Goal: Task Accomplishment & Management: Manage account settings

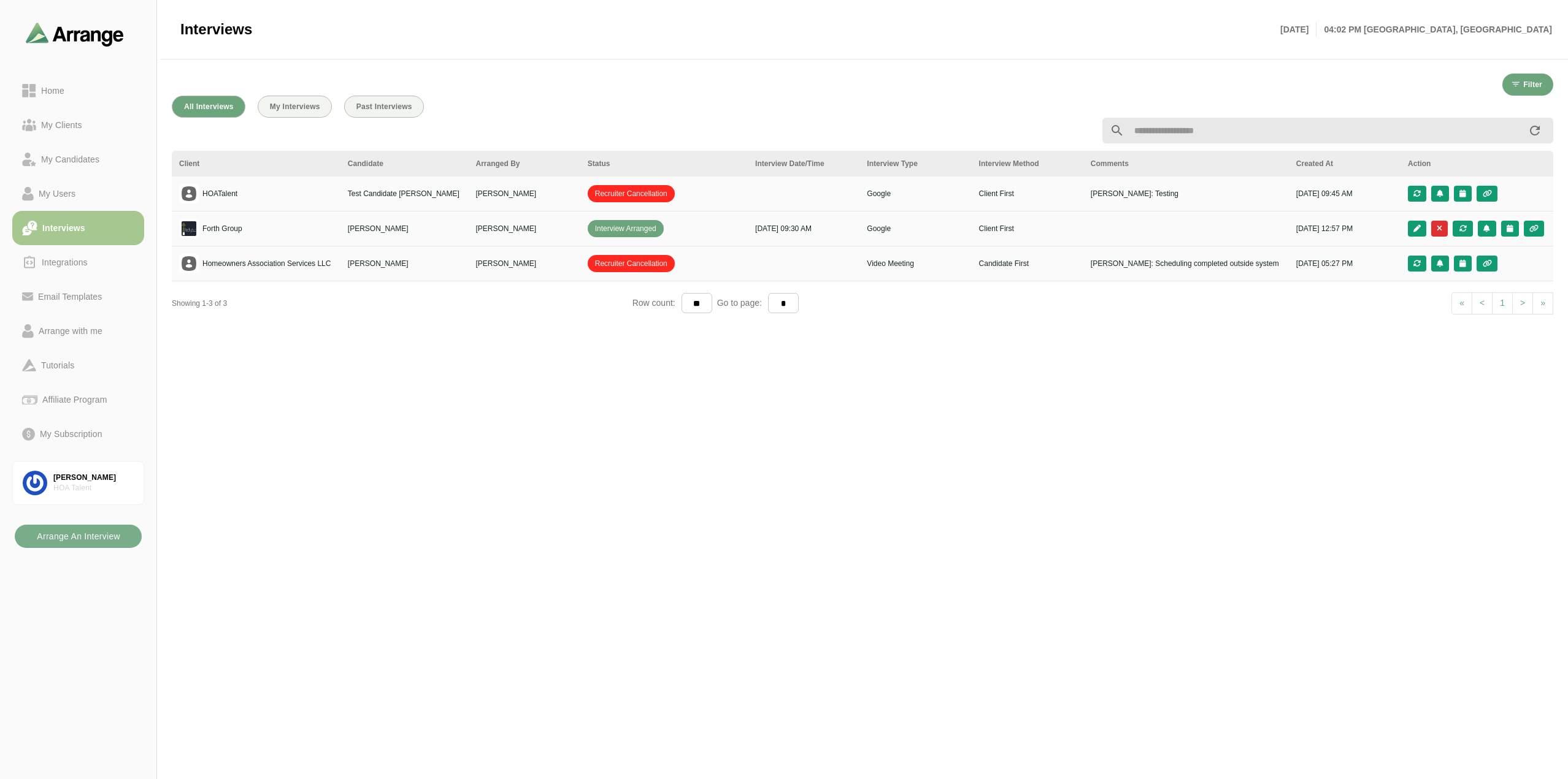
scroll to position [2, 0]
click at [56, 189] on div "My Users" at bounding box center [57, 194] width 47 height 15
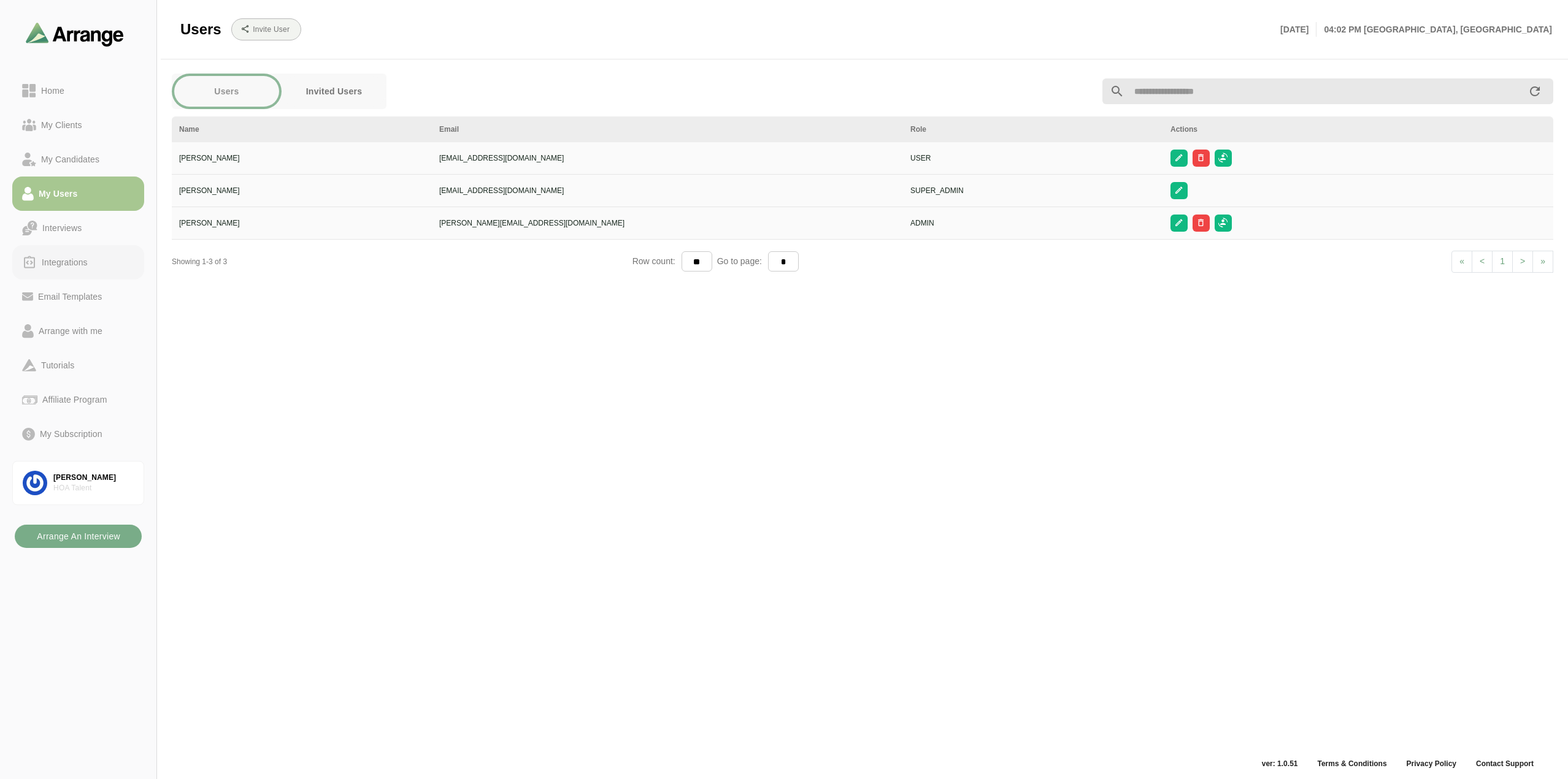
click at [89, 265] on div "Integrations" at bounding box center [65, 262] width 56 height 15
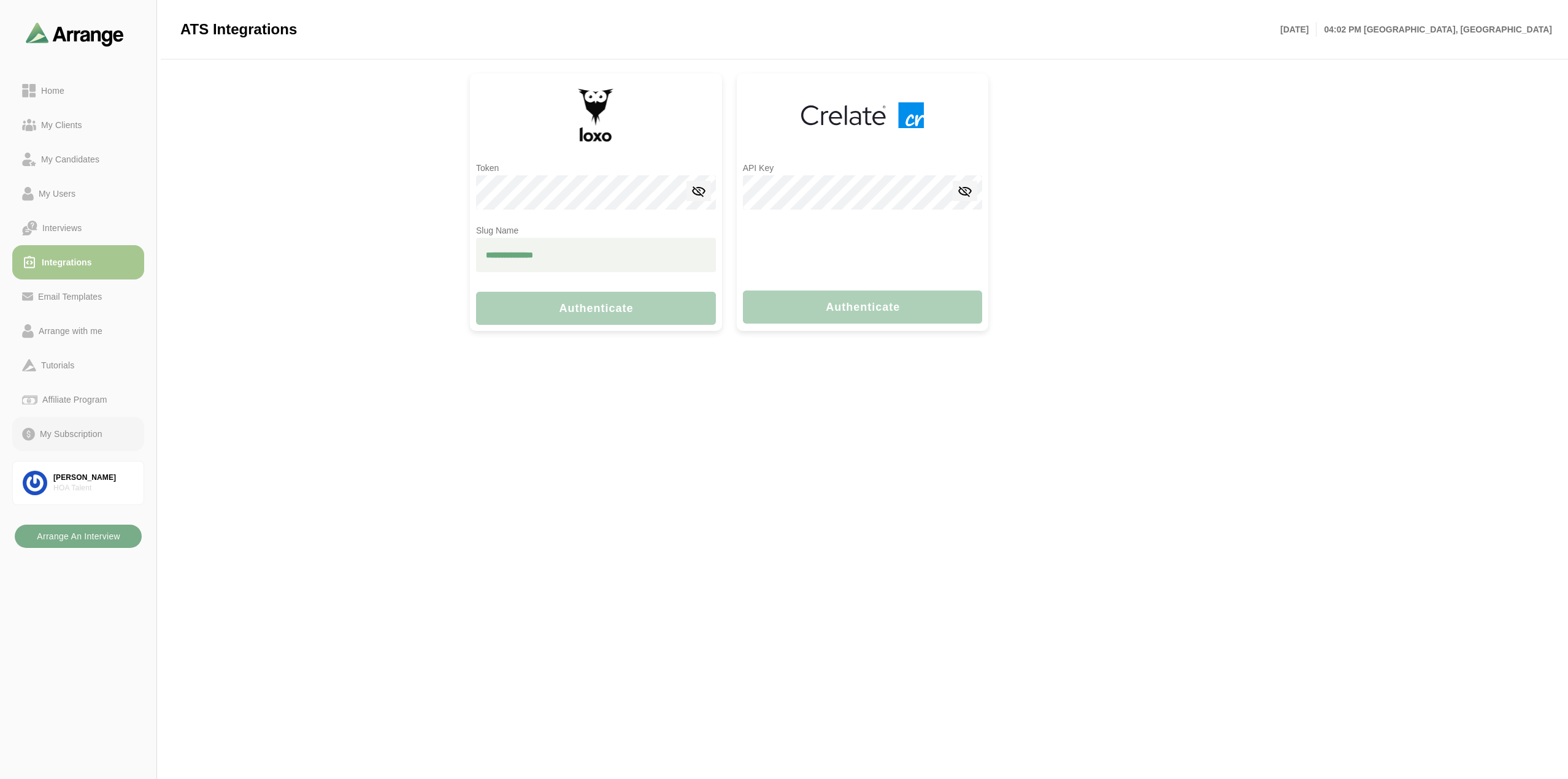
click at [86, 434] on div "My Subscription" at bounding box center [71, 434] width 72 height 15
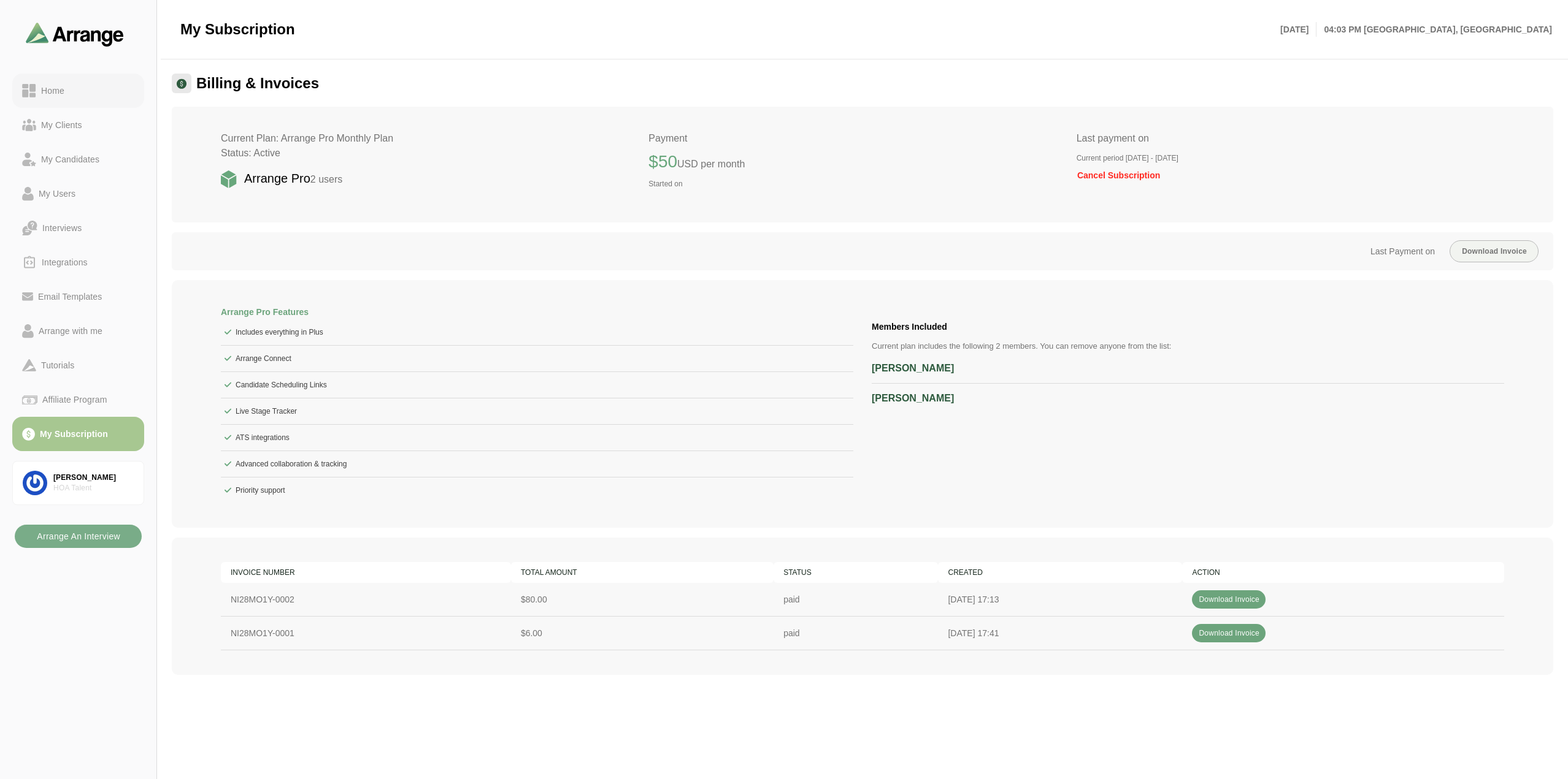
click at [69, 91] on div "Home" at bounding box center [52, 91] width 33 height 15
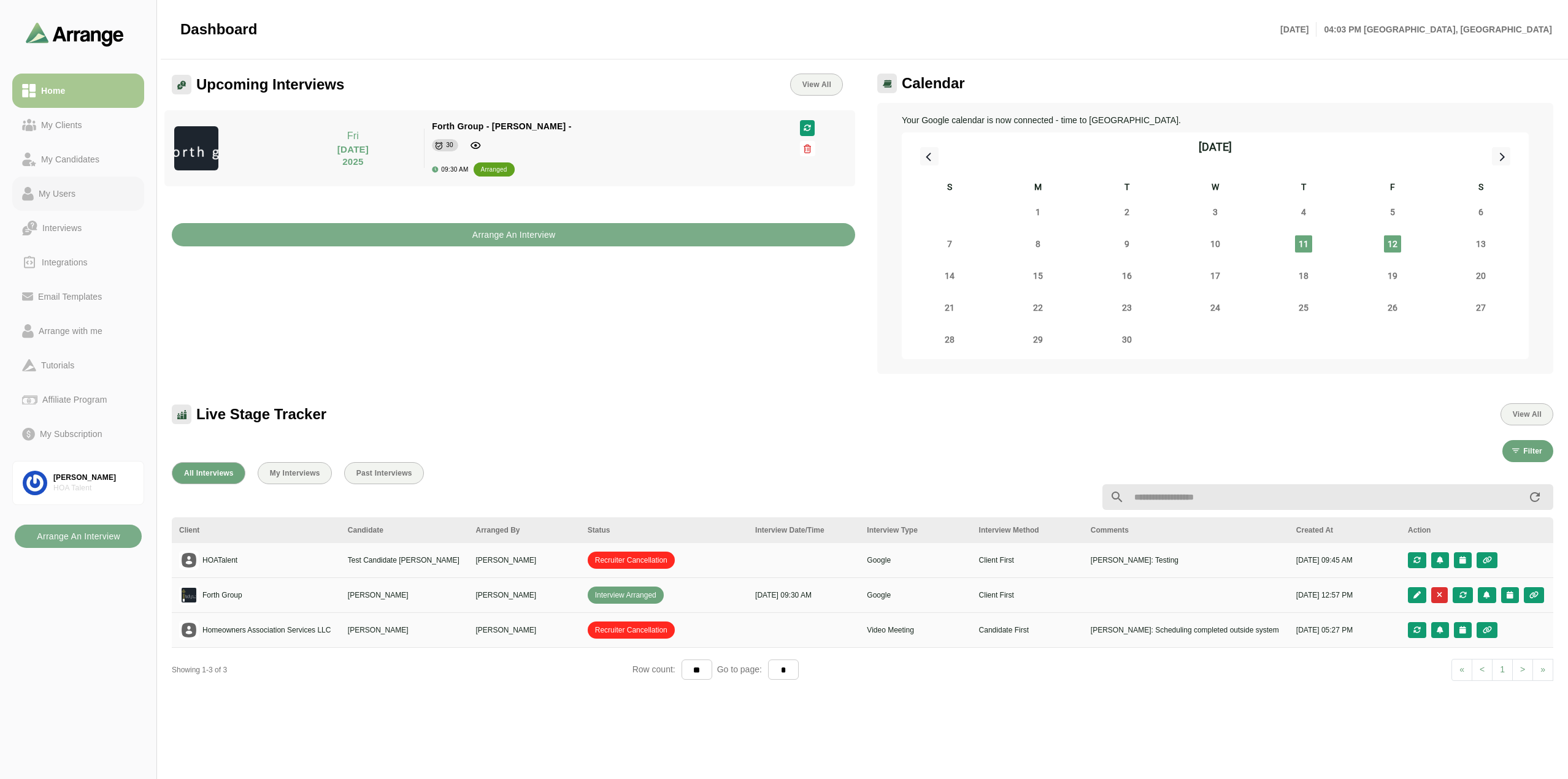
click at [72, 197] on div "My Users" at bounding box center [57, 194] width 47 height 15
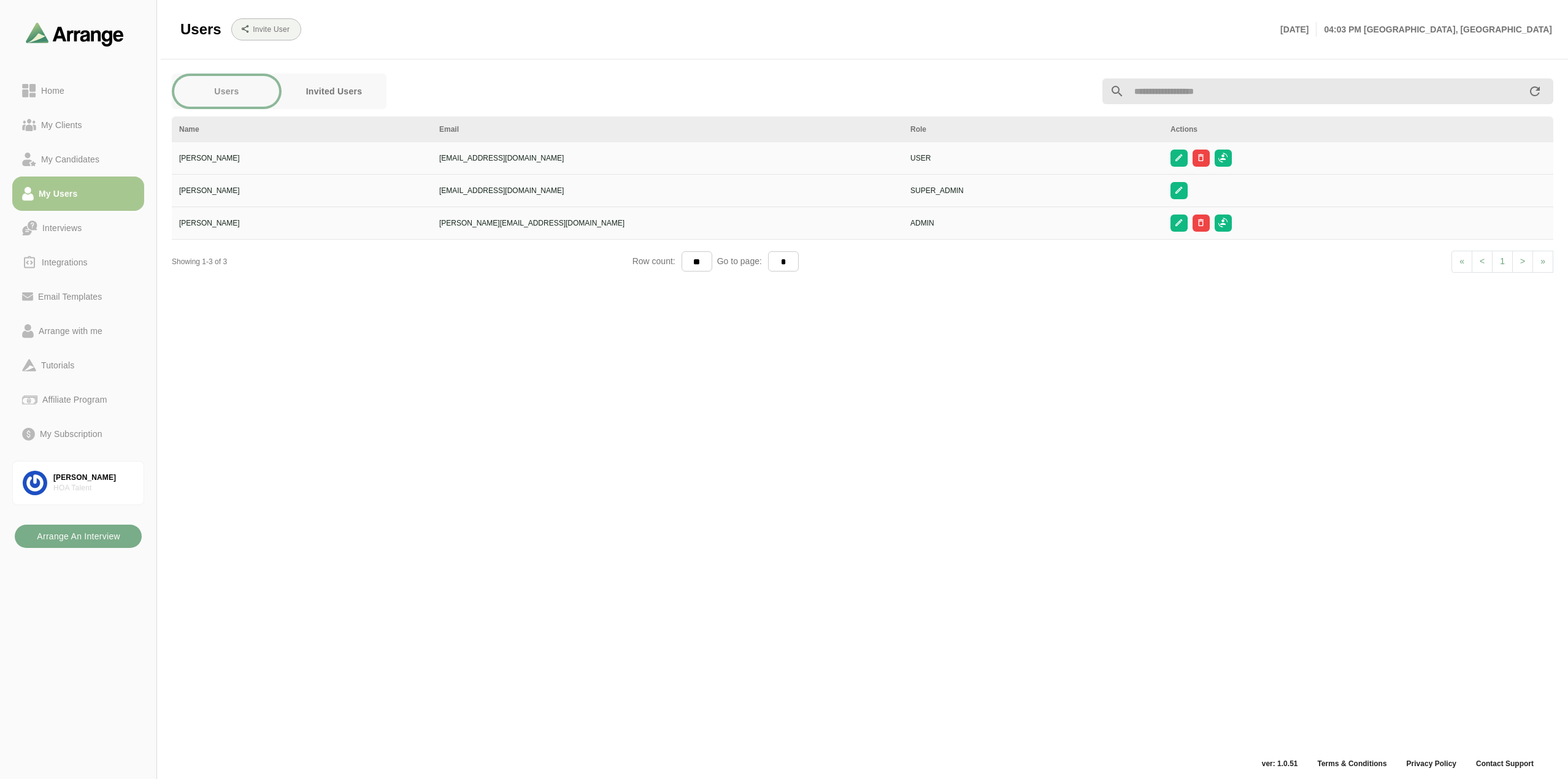
click at [911, 153] on div "USER" at bounding box center [1033, 158] width 245 height 11
click at [1174, 156] on icon "button" at bounding box center [1178, 157] width 9 height 9
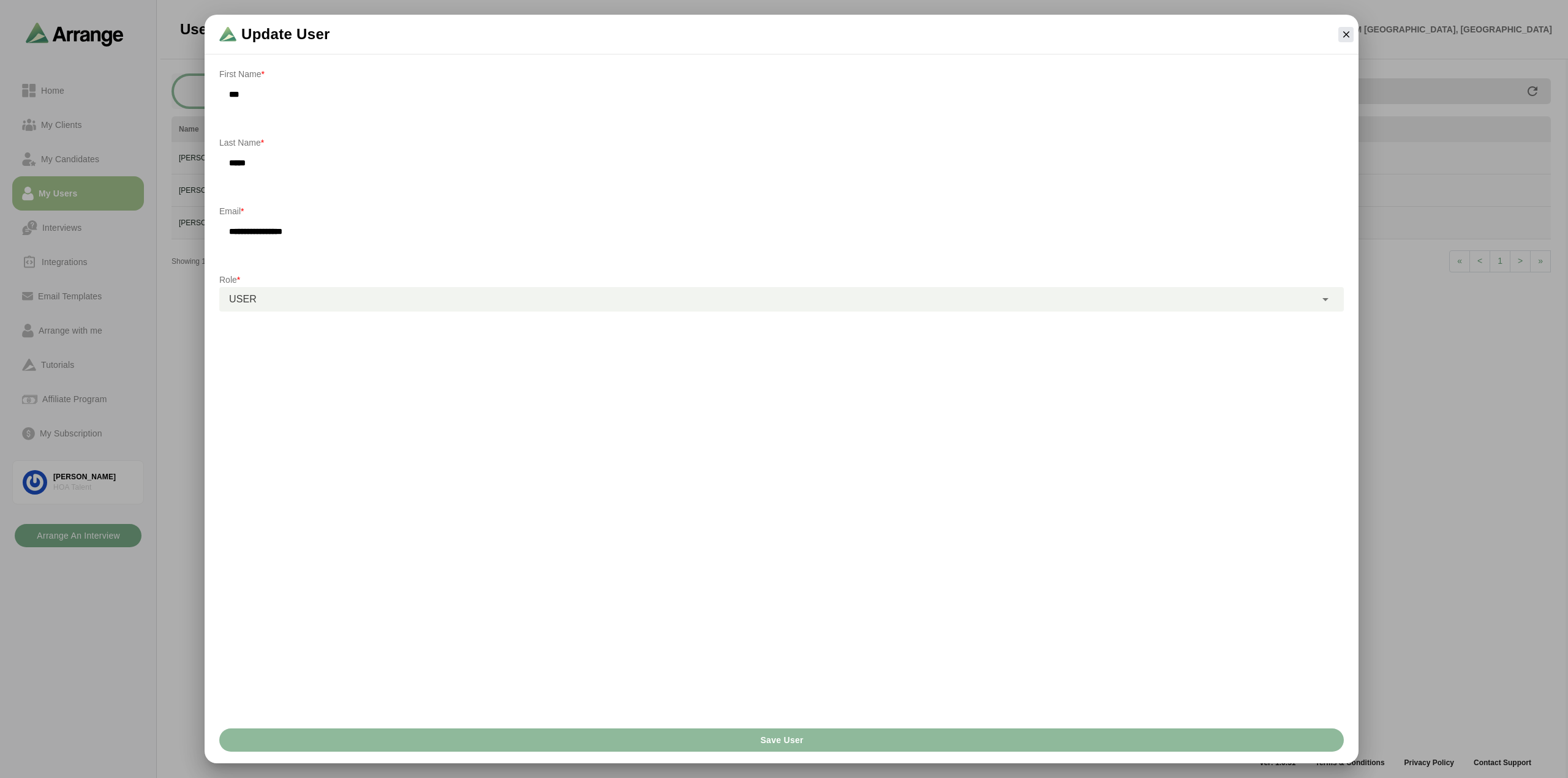
click at [1329, 302] on icon at bounding box center [1325, 299] width 15 height 15
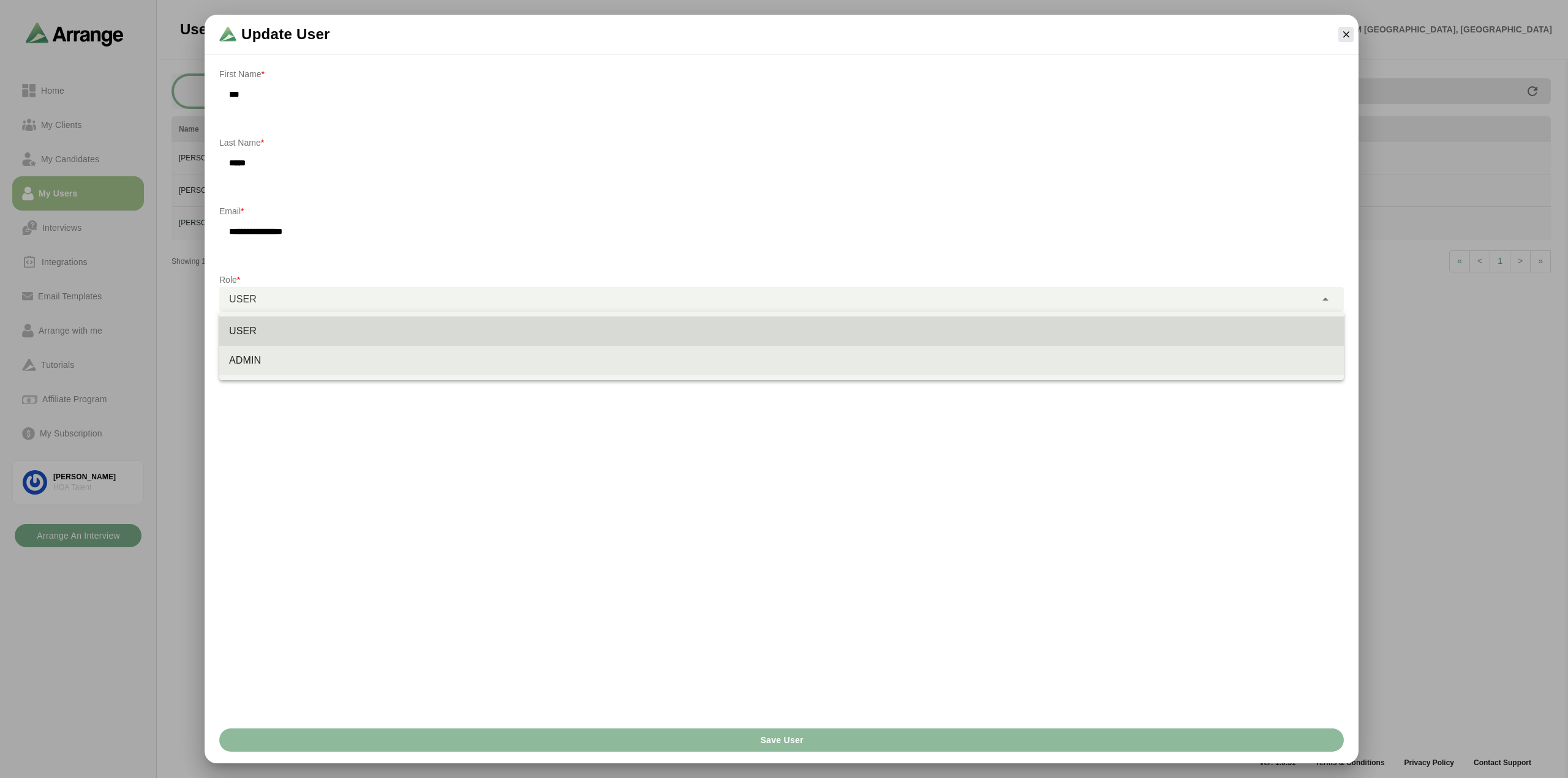
click at [393, 362] on div "ADMIN" at bounding box center [781, 360] width 1105 height 15
type input "*****"
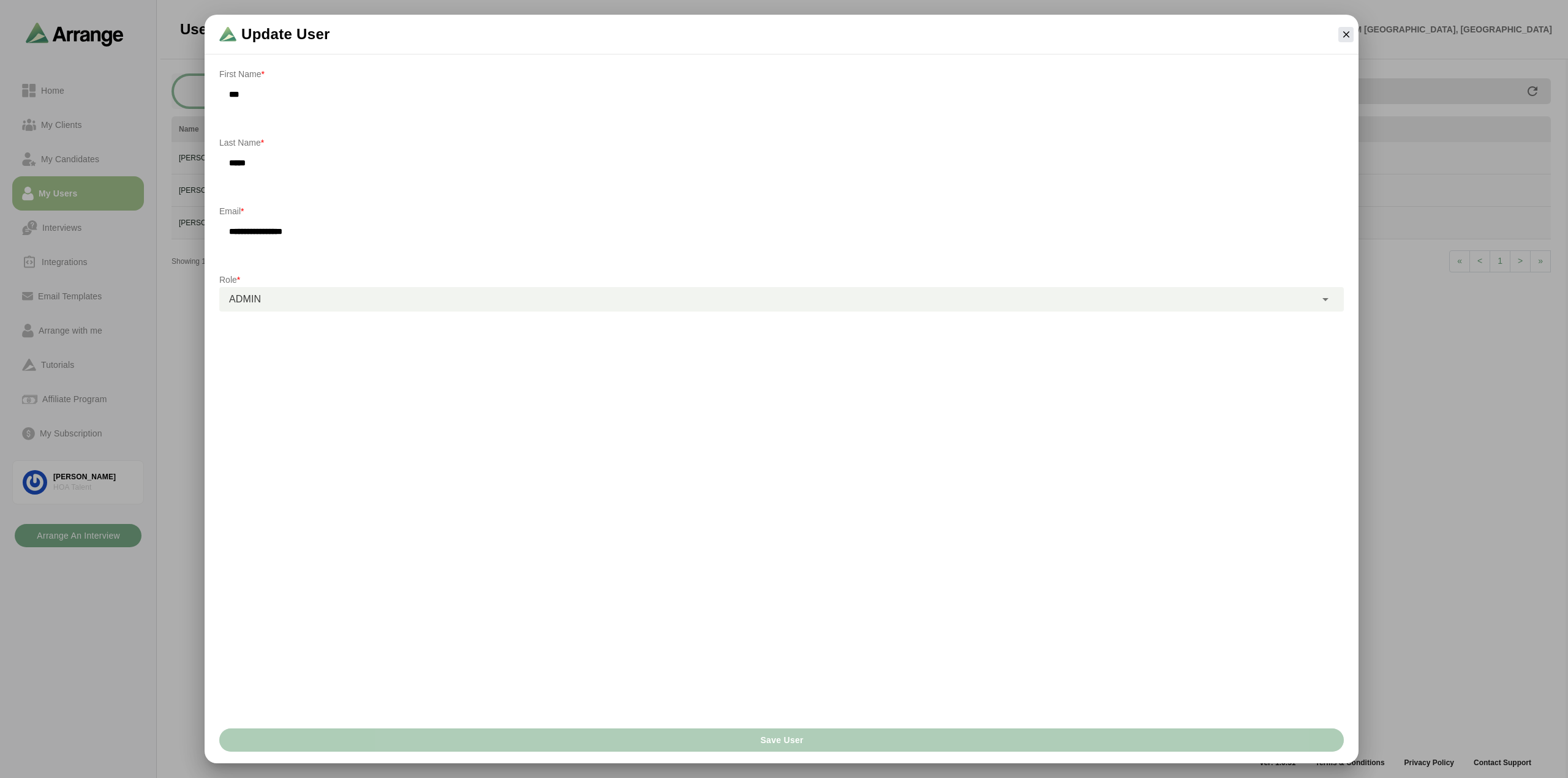
click at [849, 746] on button "Save User" at bounding box center [782, 740] width 1125 height 23
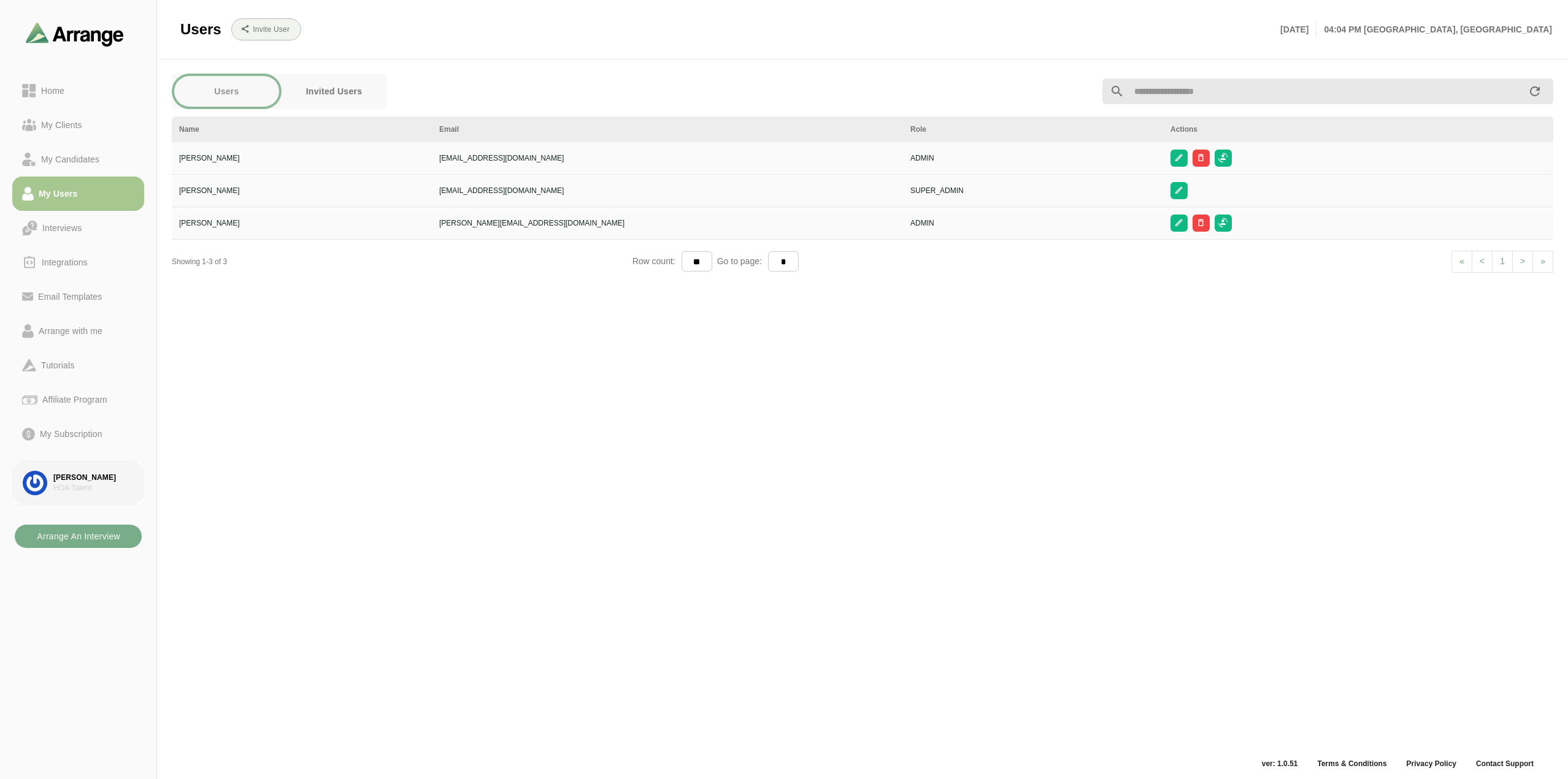
click at [87, 478] on div "[PERSON_NAME]" at bounding box center [93, 478] width 80 height 11
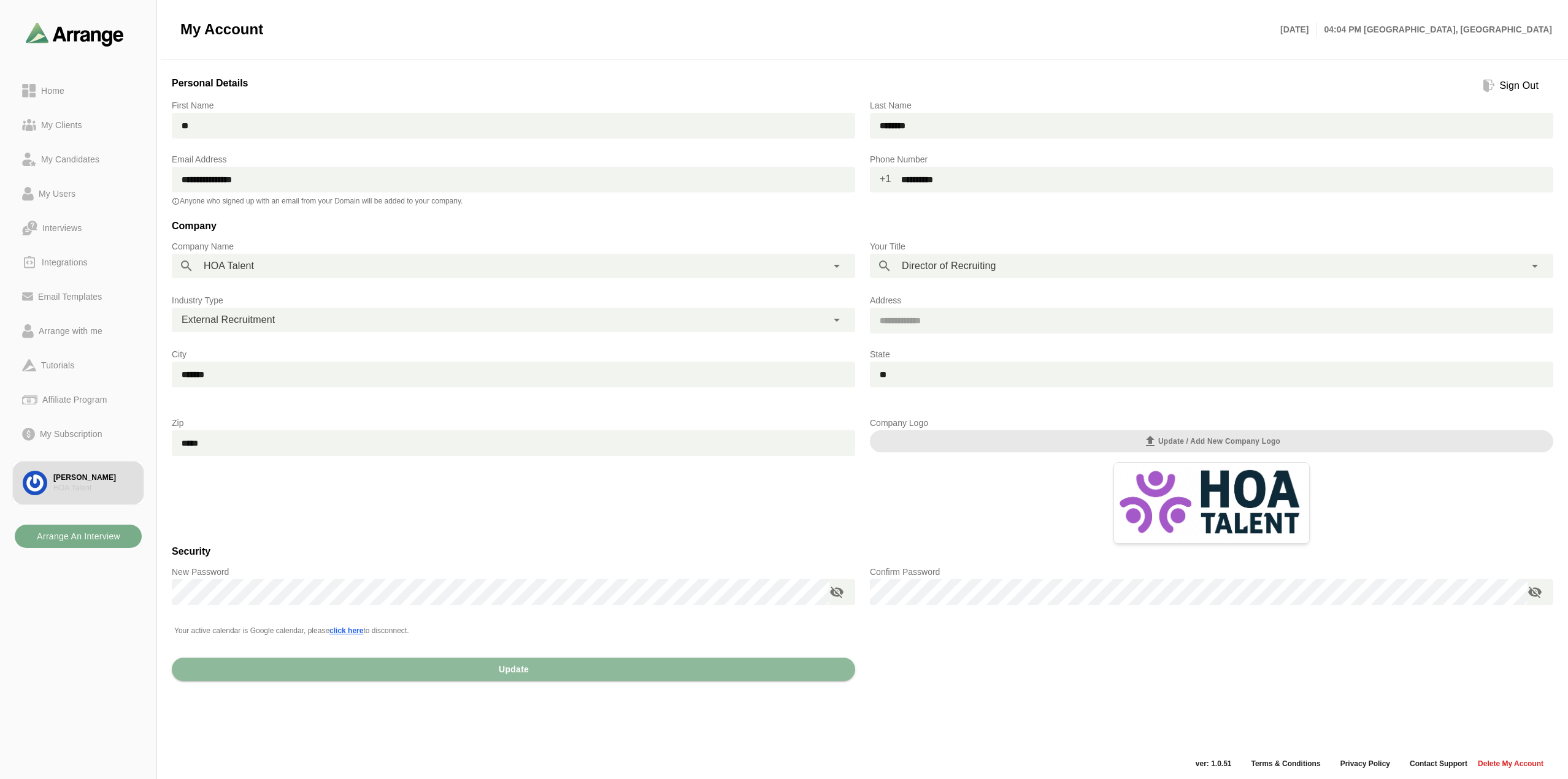
click at [840, 266] on icon at bounding box center [836, 266] width 15 height 15
click at [842, 262] on icon at bounding box center [836, 266] width 15 height 15
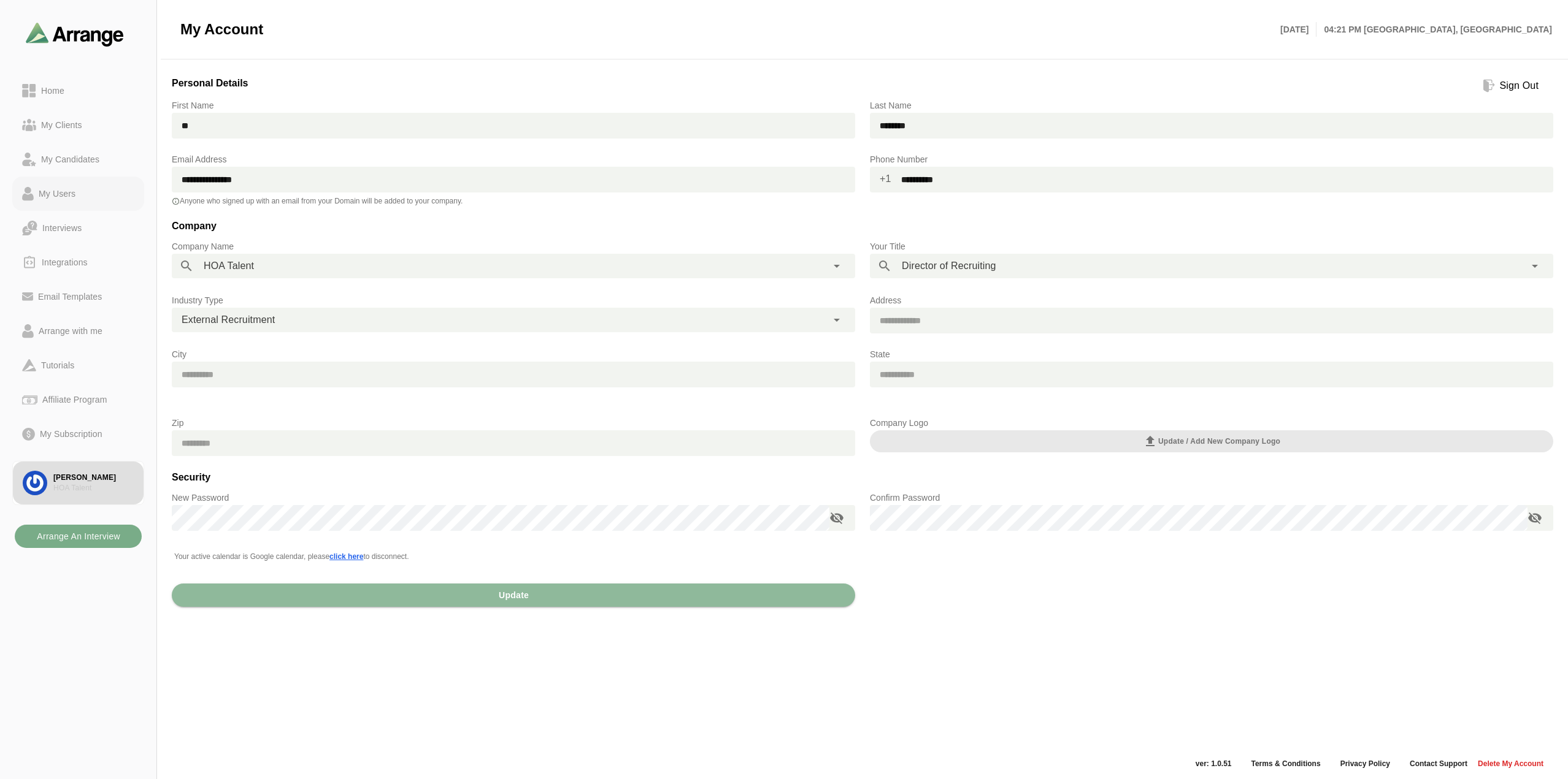
click at [57, 189] on div "My Users" at bounding box center [57, 194] width 47 height 15
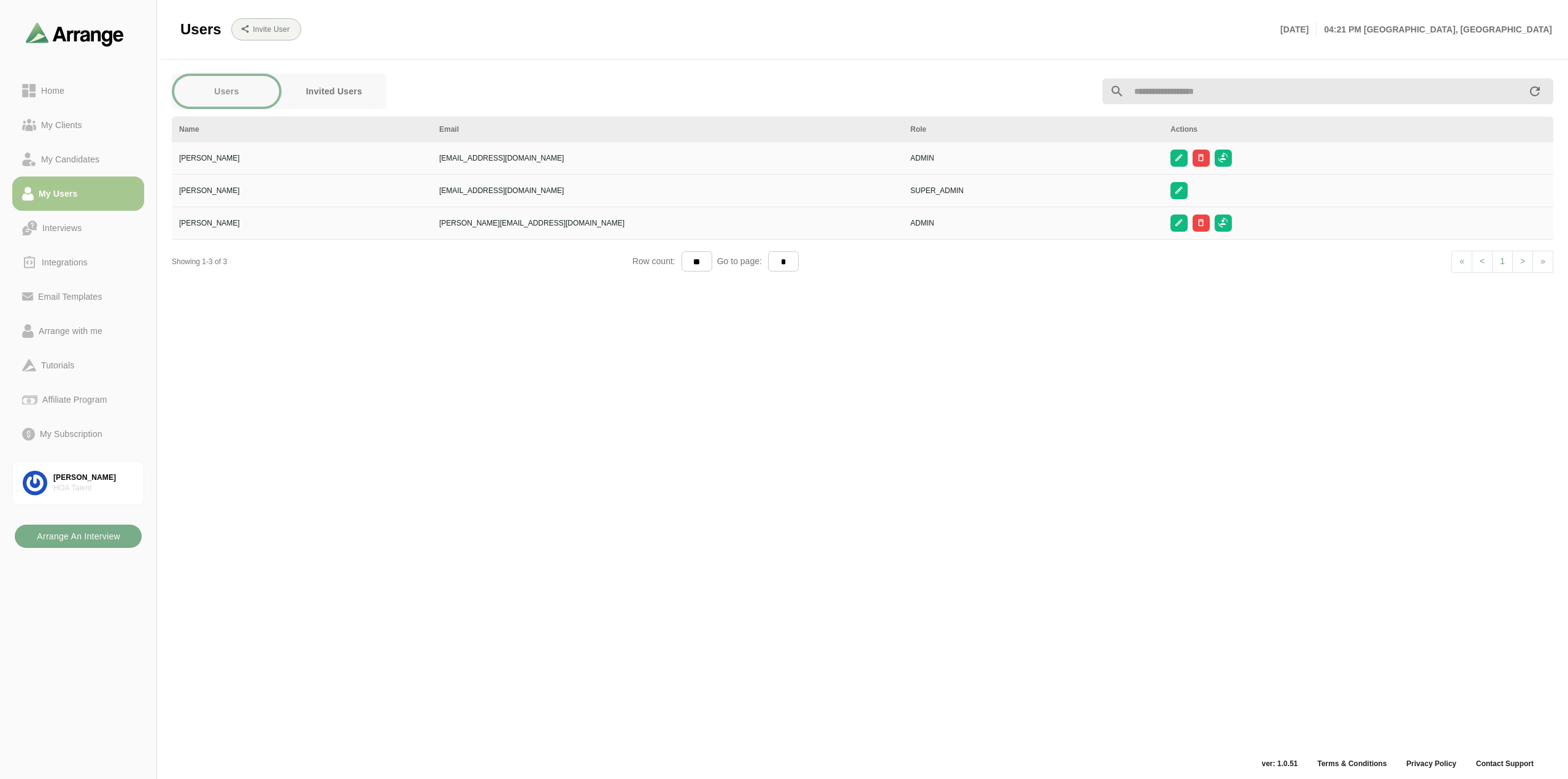
click at [1106, 330] on div "Users Invited Users Name Email Role Actions [PERSON_NAME] [EMAIL_ADDRESS][DOMAI…" at bounding box center [862, 411] width 1396 height 690
click at [1098, 313] on div "Users Invited Users Name Email Role Actions [PERSON_NAME] [EMAIL_ADDRESS][DOMAI…" at bounding box center [862, 411] width 1396 height 690
